Goal: Transaction & Acquisition: Purchase product/service

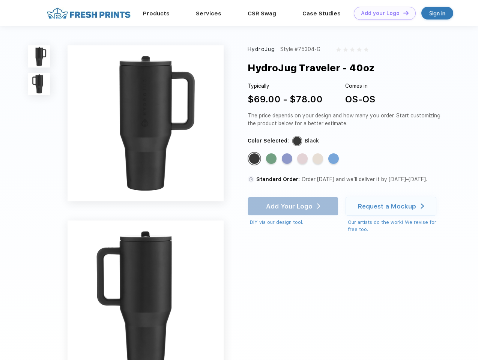
click at [382, 13] on link "Add your Logo Design Tool" at bounding box center [385, 13] width 62 height 13
click at [0, 0] on div "Design Tool" at bounding box center [0, 0] width 0 height 0
click at [403, 13] on link "Add your Logo Design Tool" at bounding box center [385, 13] width 62 height 13
click at [39, 56] on img at bounding box center [39, 56] width 22 height 22
click at [39, 84] on img at bounding box center [39, 84] width 22 height 22
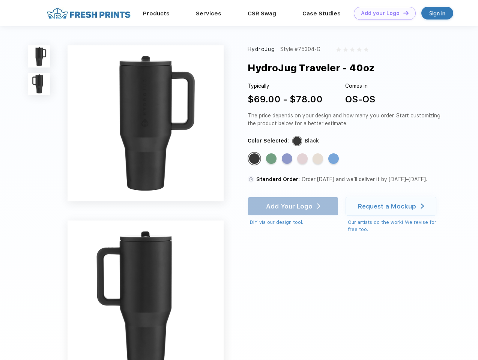
click at [255, 159] on div "Standard Color" at bounding box center [254, 159] width 11 height 11
click at [272, 159] on div "Standard Color" at bounding box center [271, 159] width 11 height 11
click at [288, 159] on div "Standard Color" at bounding box center [287, 159] width 11 height 11
click at [303, 159] on div "Standard Color" at bounding box center [302, 159] width 11 height 11
click at [319, 159] on div "Standard Color" at bounding box center [318, 159] width 11 height 11
